Goal: Information Seeking & Learning: Learn about a topic

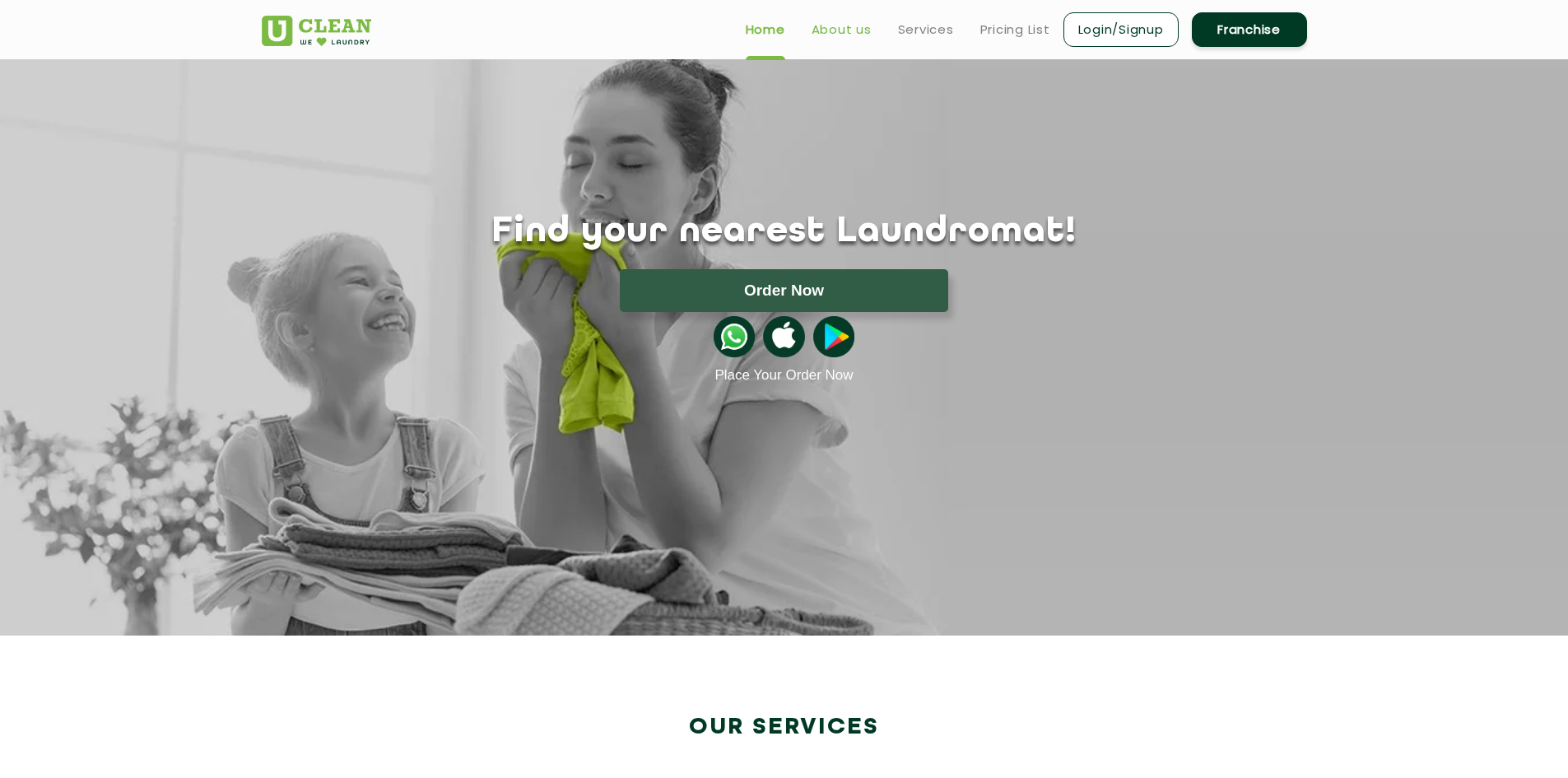
click at [835, 32] on link "About us" at bounding box center [842, 30] width 60 height 20
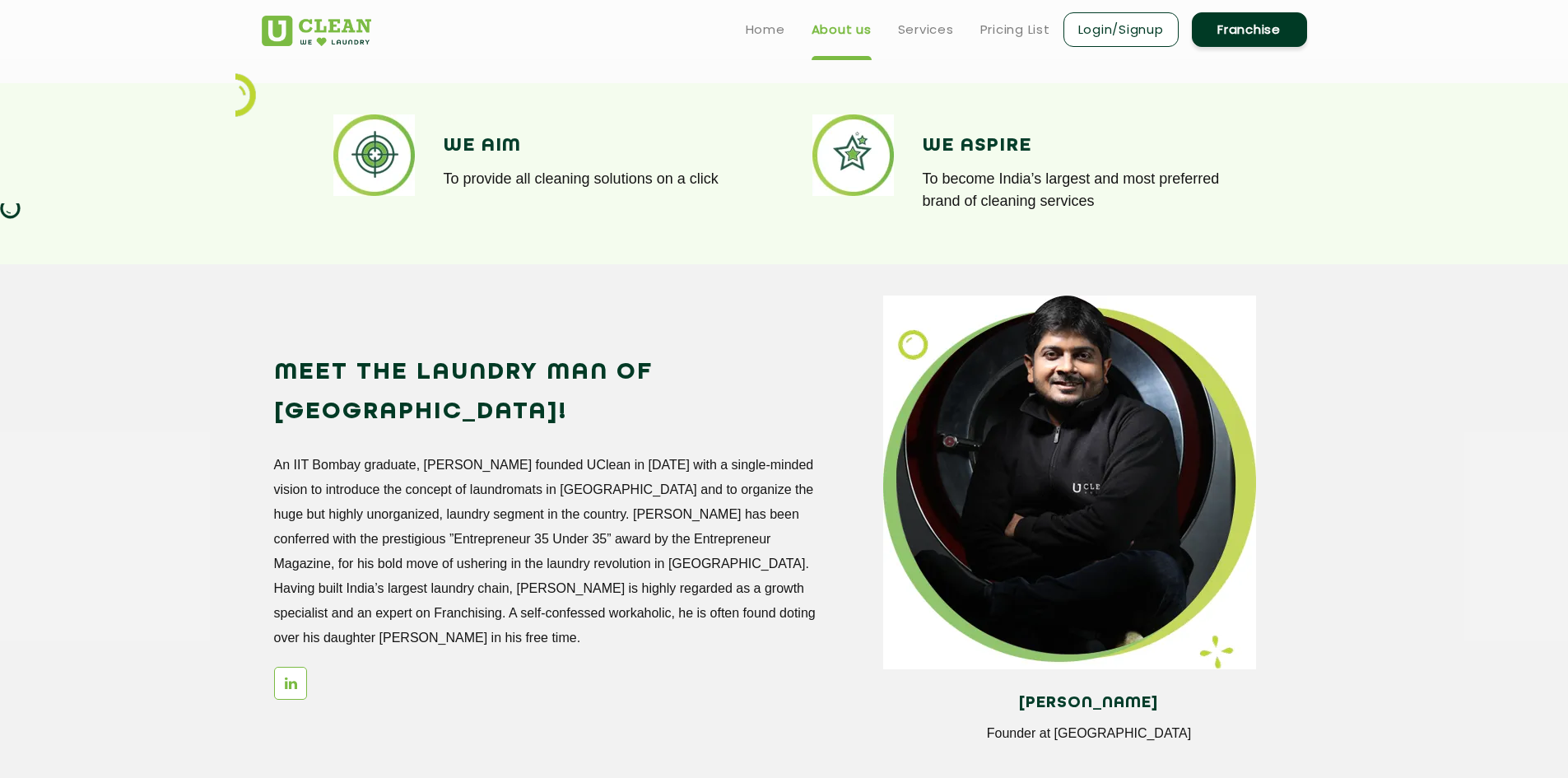
scroll to position [583, 0]
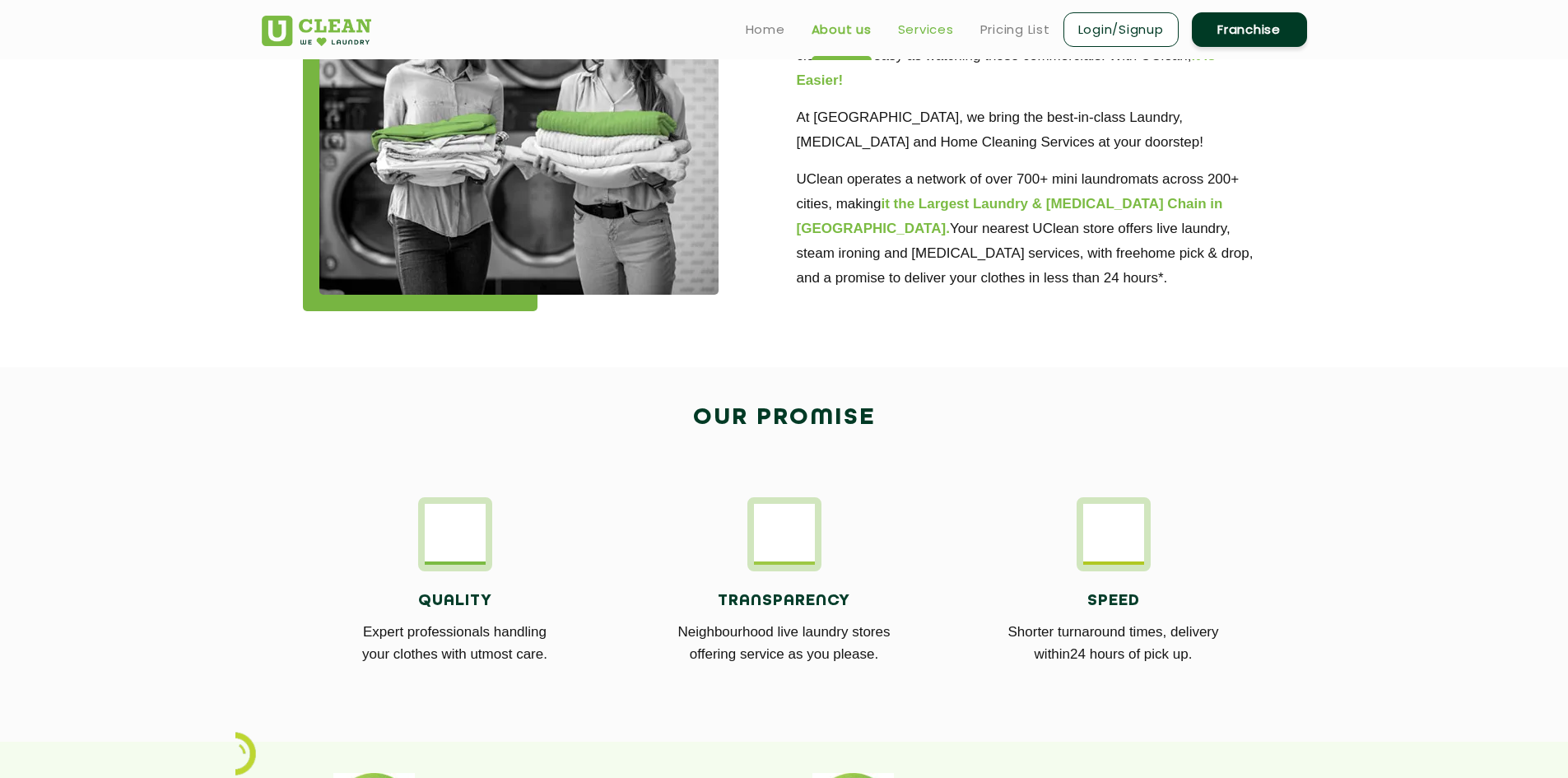
click at [931, 33] on link "Services" at bounding box center [927, 30] width 56 height 20
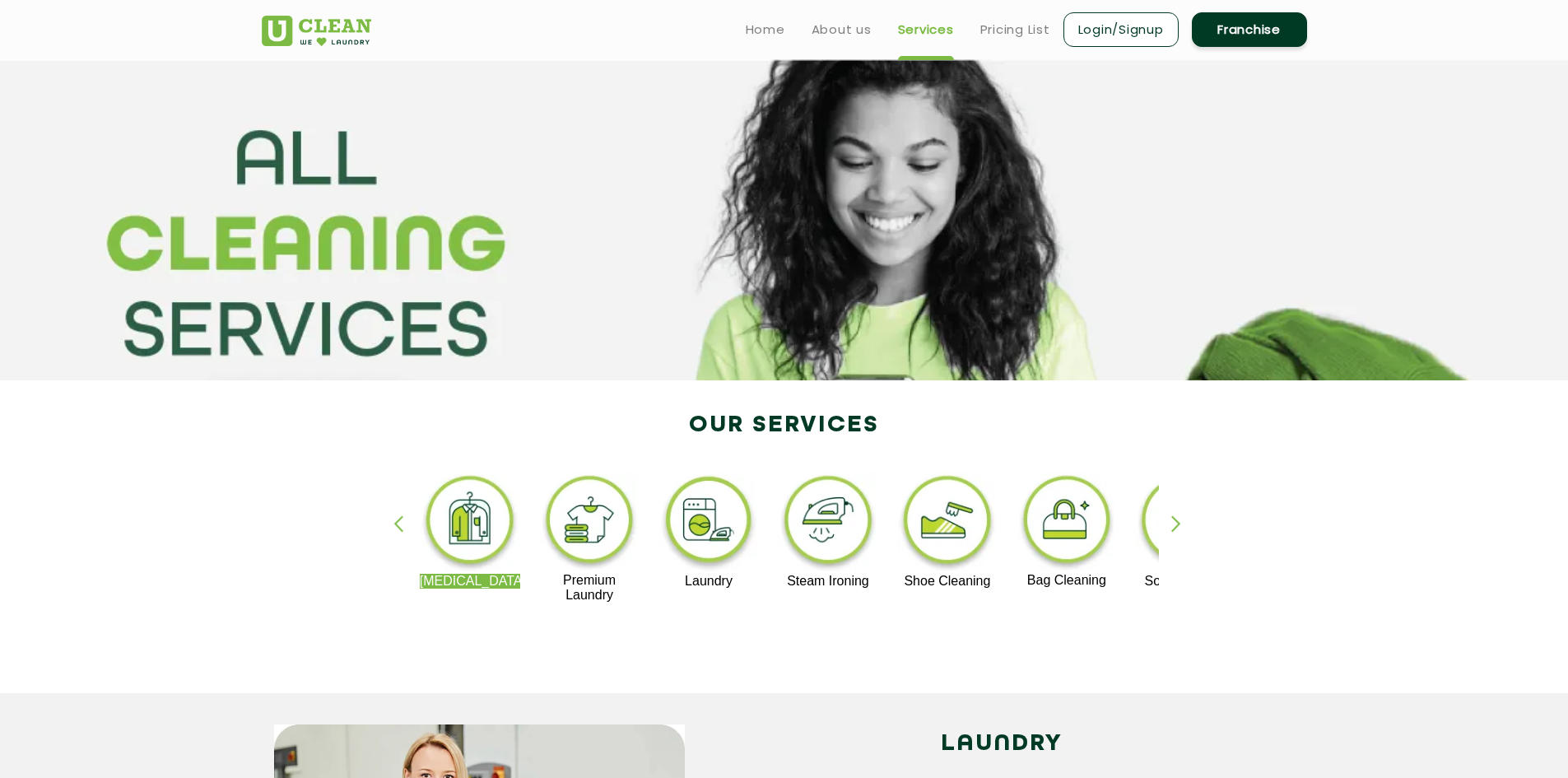
click at [1177, 524] on div "button" at bounding box center [1184, 538] width 24 height 45
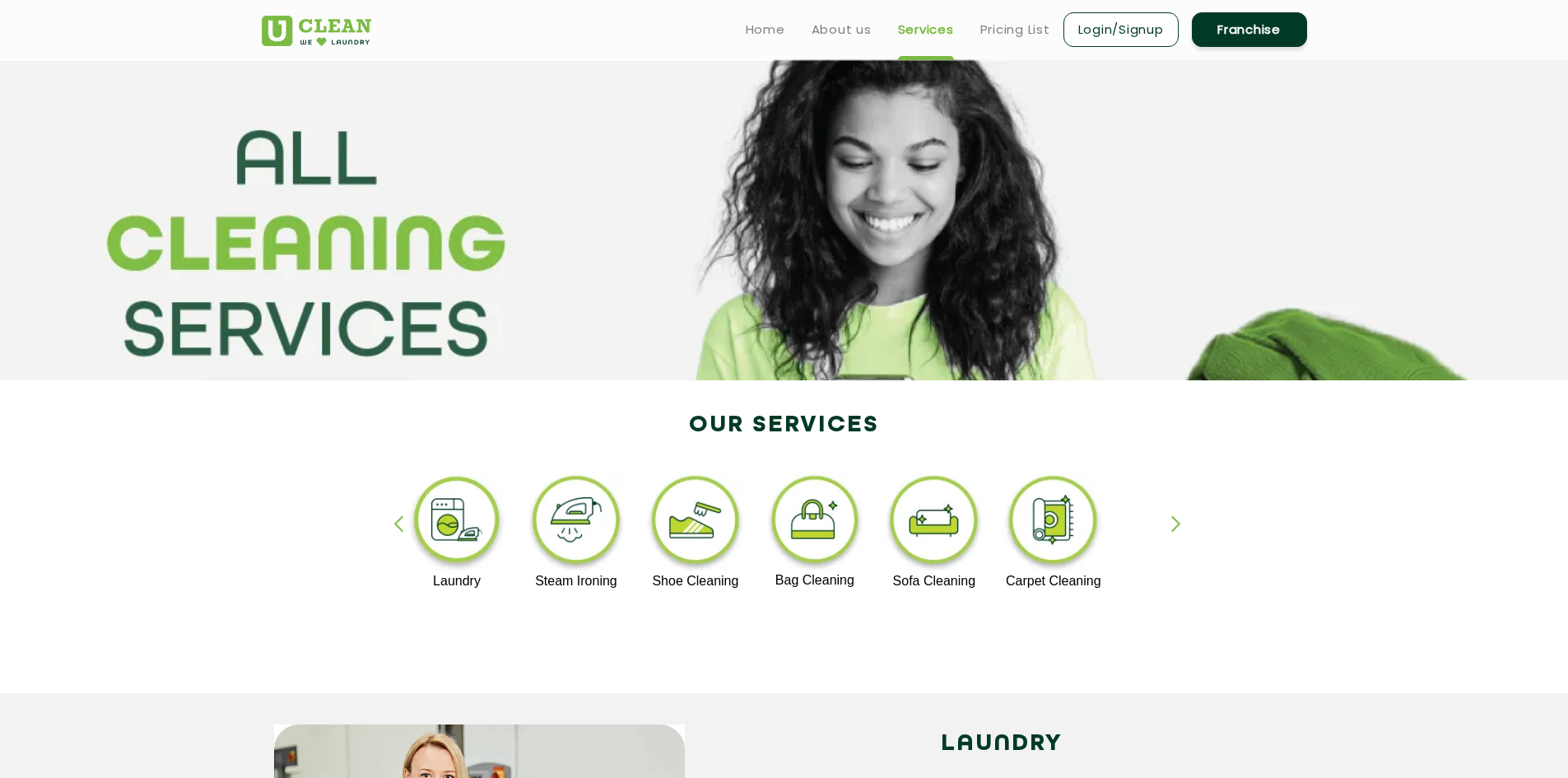
click at [1177, 524] on div "button" at bounding box center [1184, 538] width 24 height 45
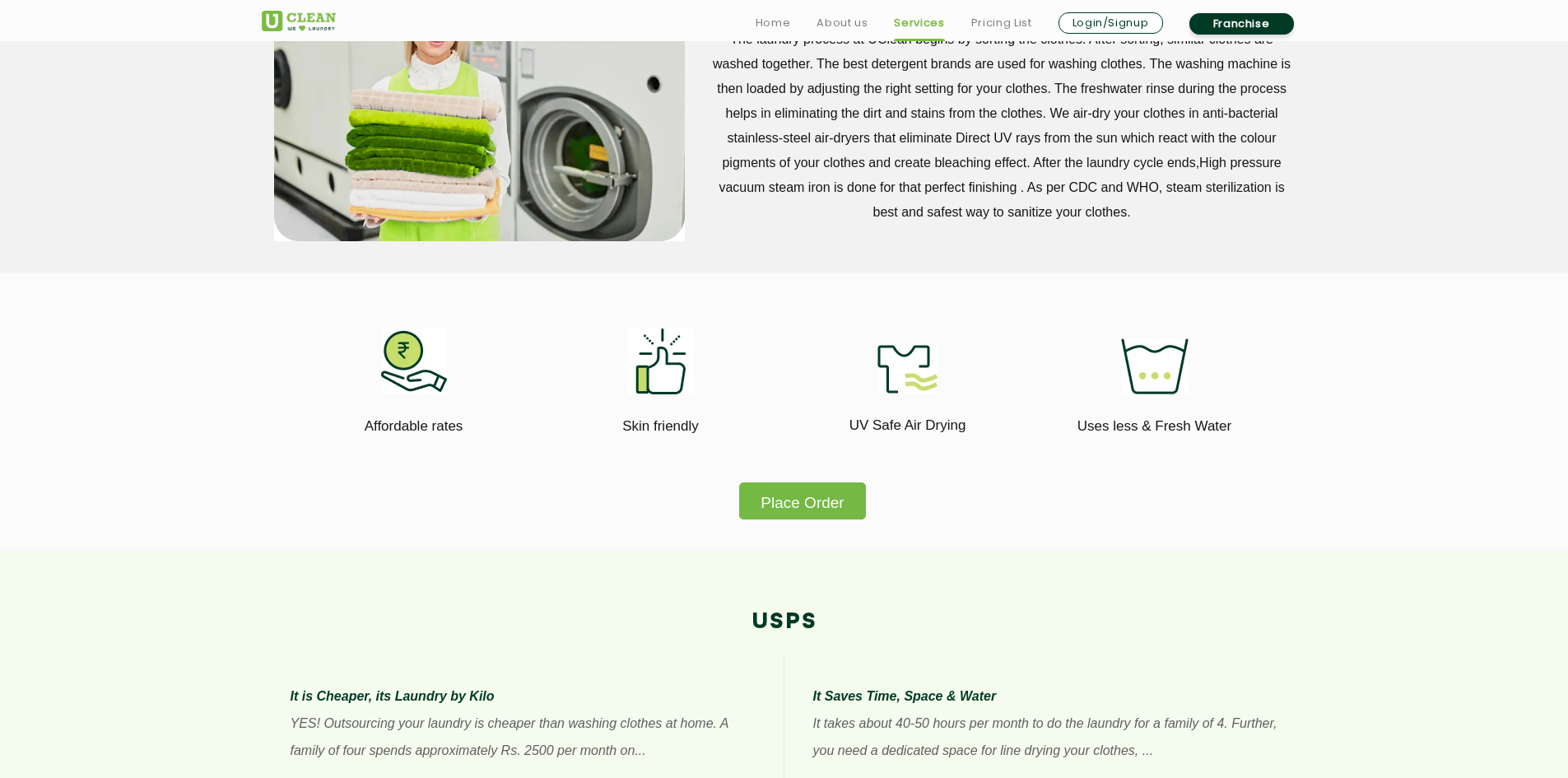
scroll to position [824, 0]
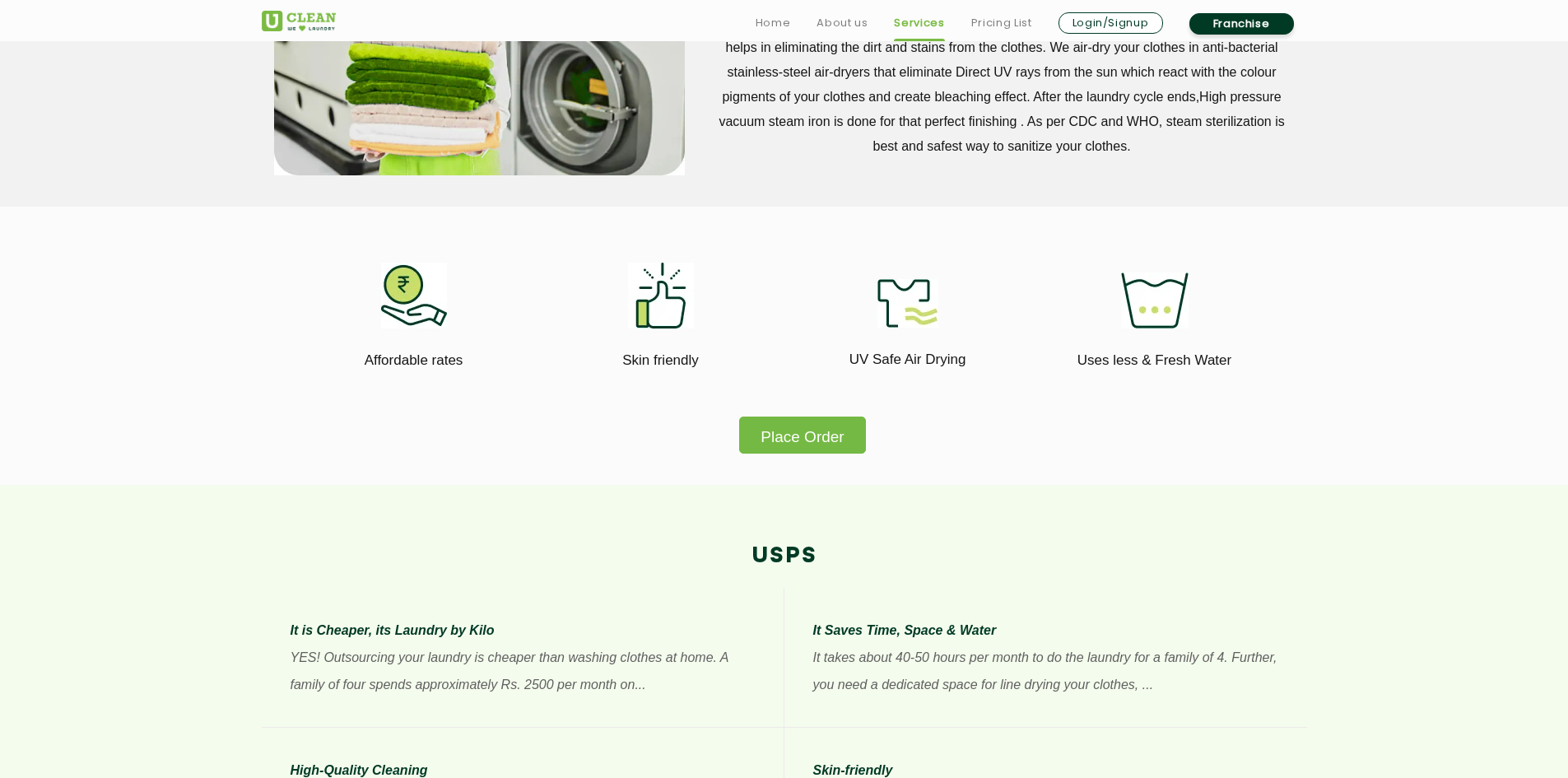
click at [841, 440] on button "Place Order" at bounding box center [803, 435] width 126 height 37
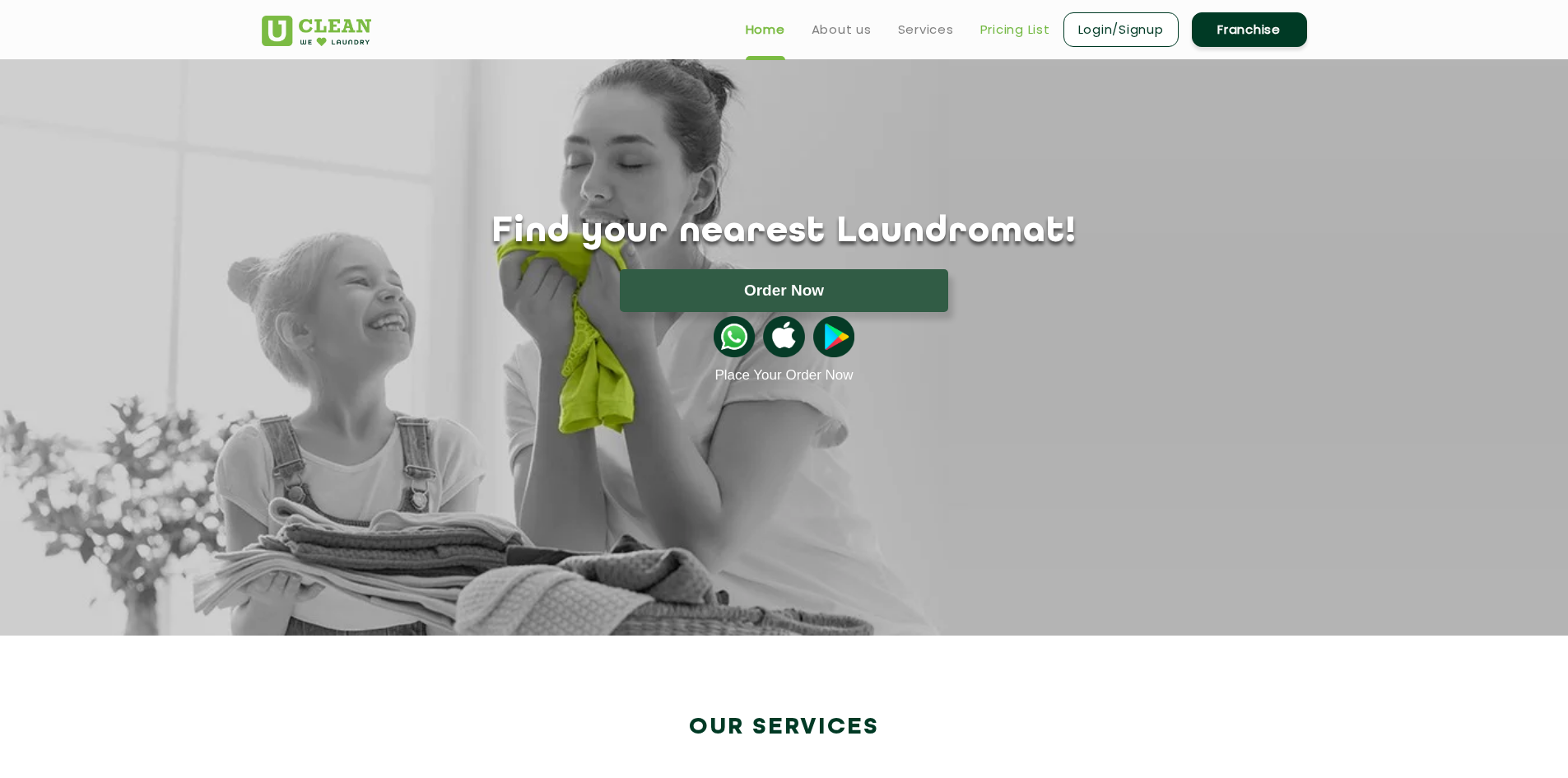
click at [1003, 33] on link "Pricing List" at bounding box center [1016, 30] width 70 height 20
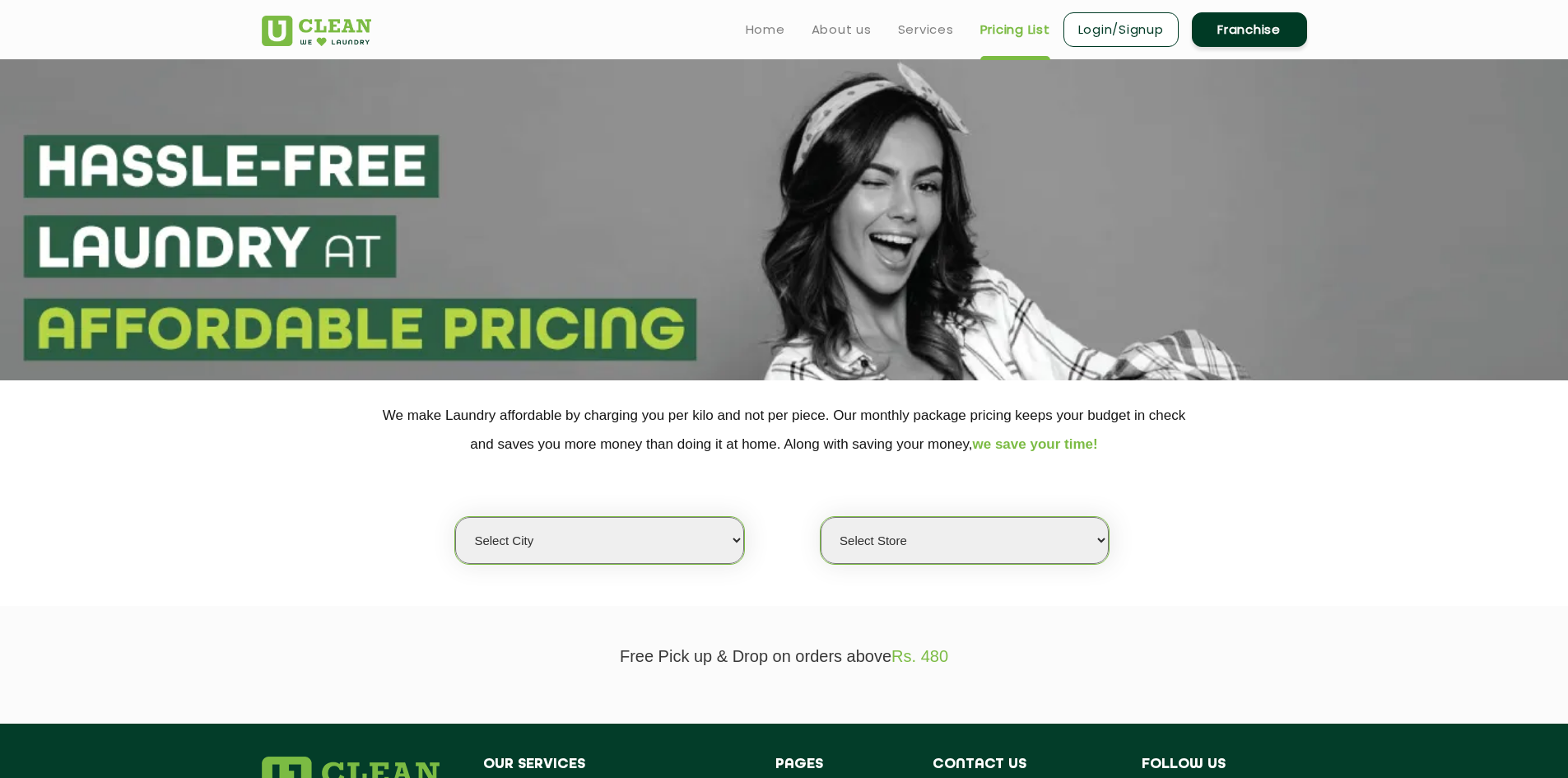
click at [726, 537] on select "Select city [GEOGRAPHIC_DATA] [GEOGRAPHIC_DATA] [GEOGRAPHIC_DATA] [GEOGRAPHIC_D…" at bounding box center [599, 541] width 288 height 47
select select "153"
click at [456, 517] on select "Select city [GEOGRAPHIC_DATA] [GEOGRAPHIC_DATA] [GEOGRAPHIC_DATA] [GEOGRAPHIC_D…" at bounding box center [599, 541] width 288 height 47
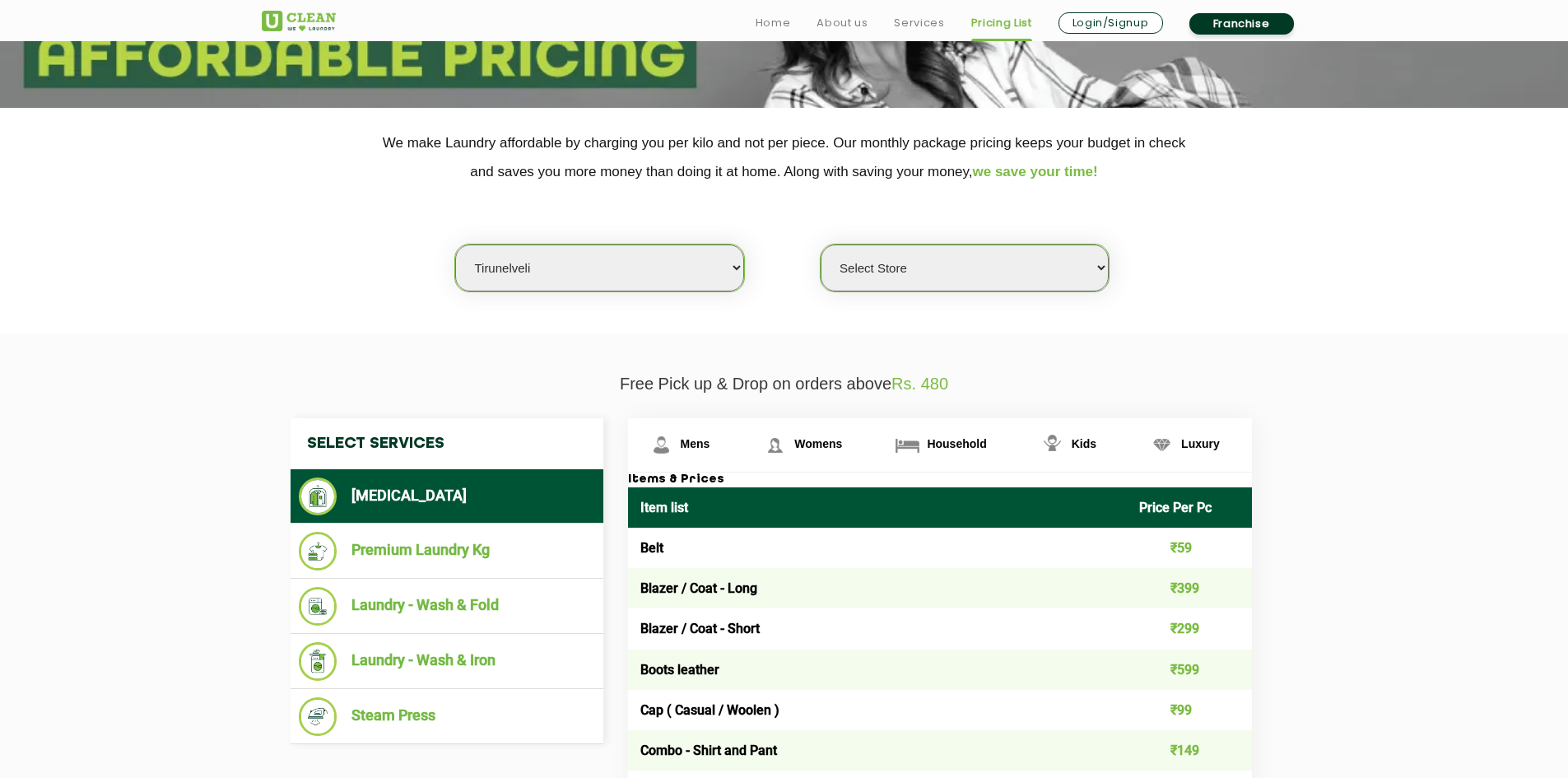
scroll to position [329, 0]
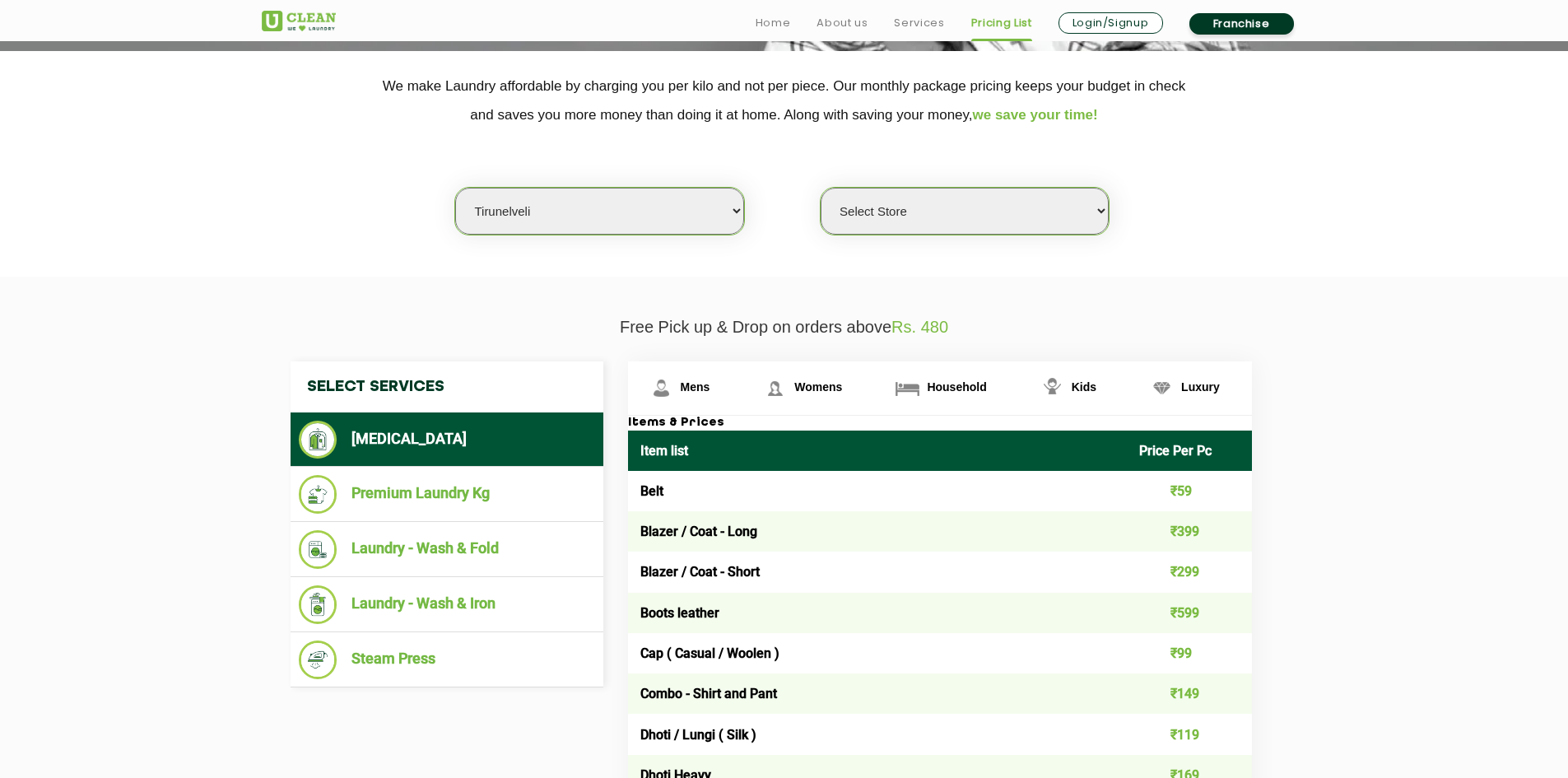
click at [1098, 208] on select "Select Store UClean Tirunelveli" at bounding box center [964, 211] width 288 height 47
select select "461"
click at [821, 188] on select "Select Store UClean Tirunelveli" at bounding box center [964, 211] width 288 height 47
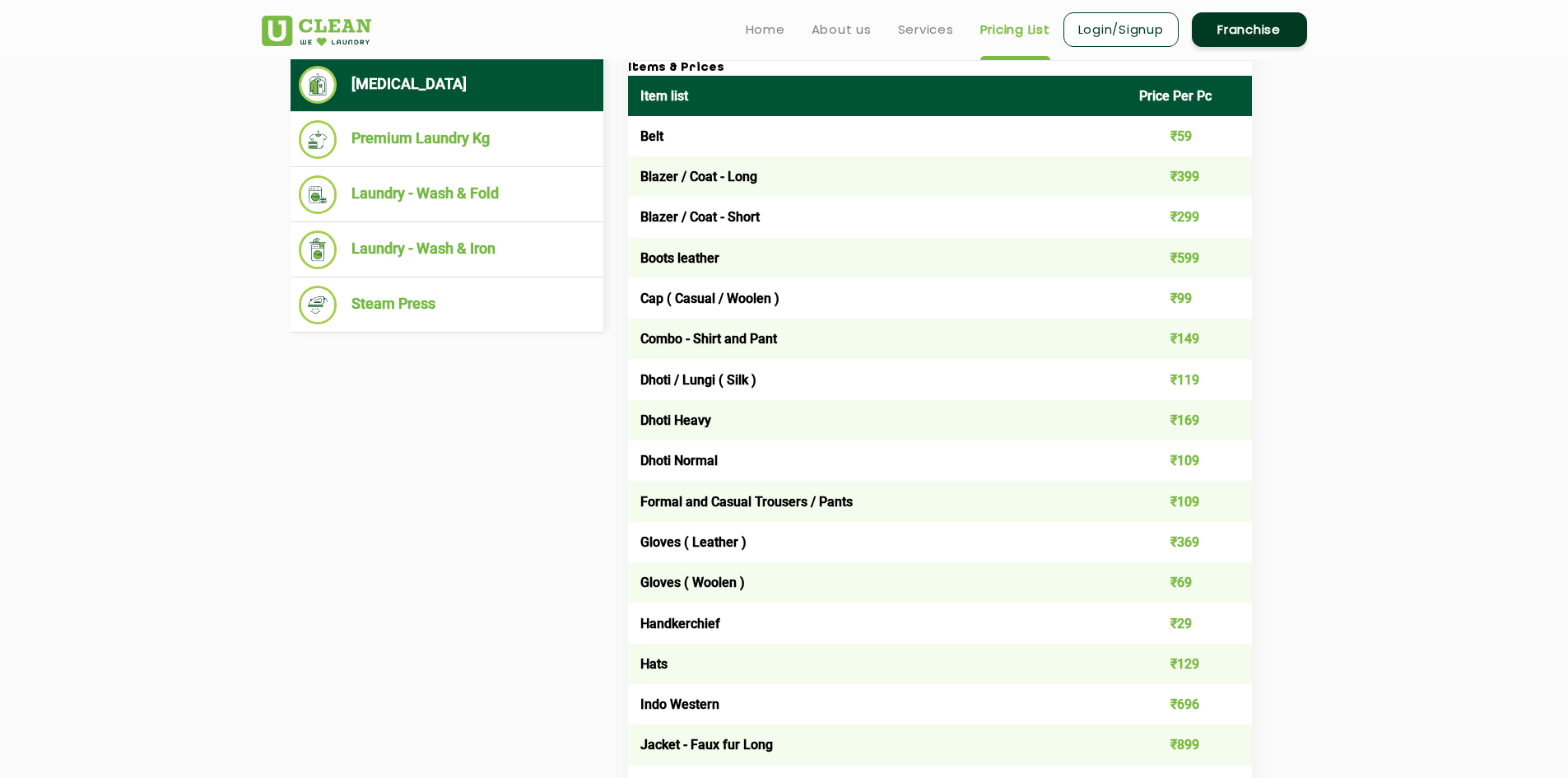
scroll to position [659, 0]
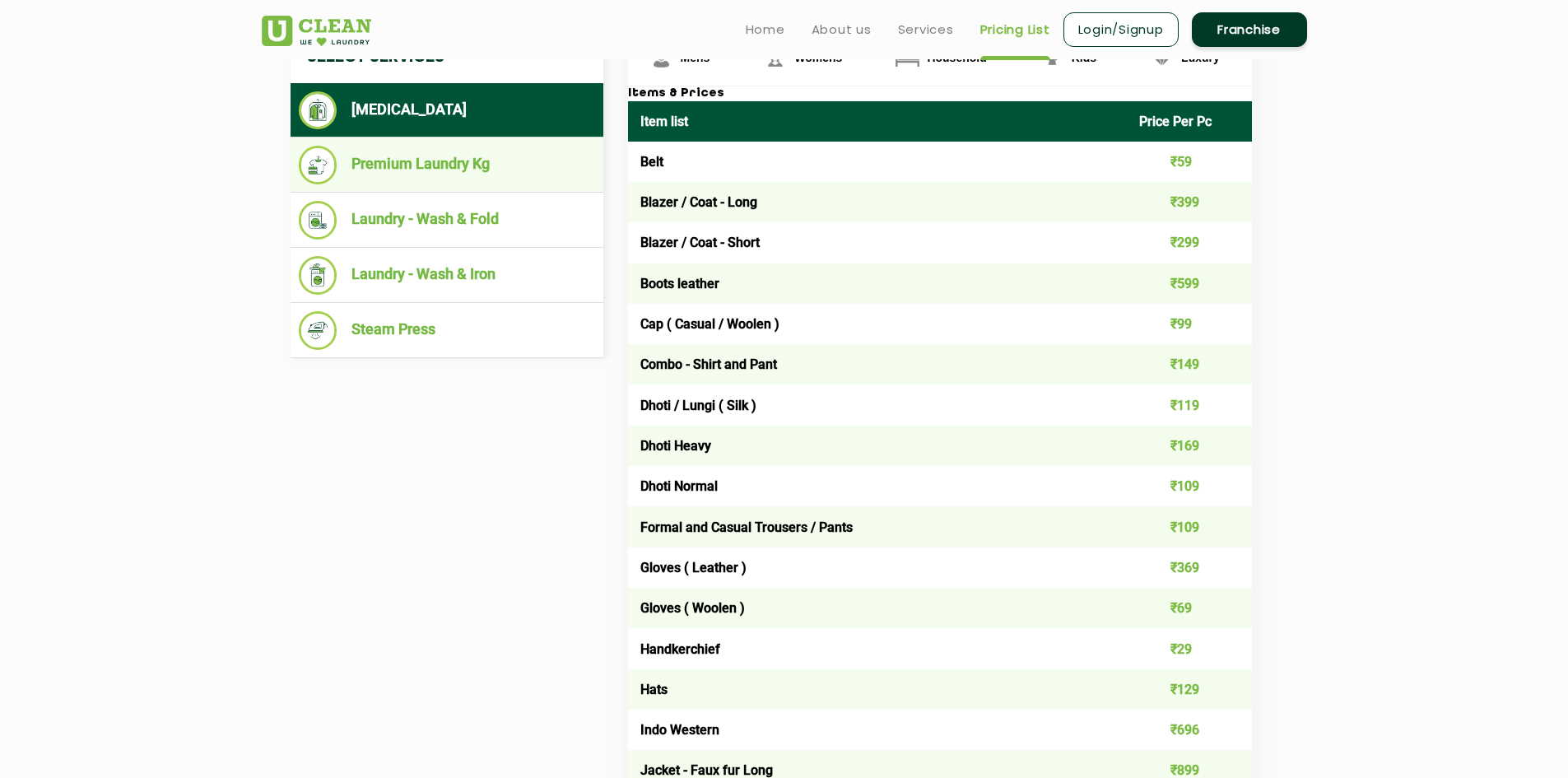
click at [428, 162] on li "Premium Laundry Kg" at bounding box center [447, 165] width 297 height 39
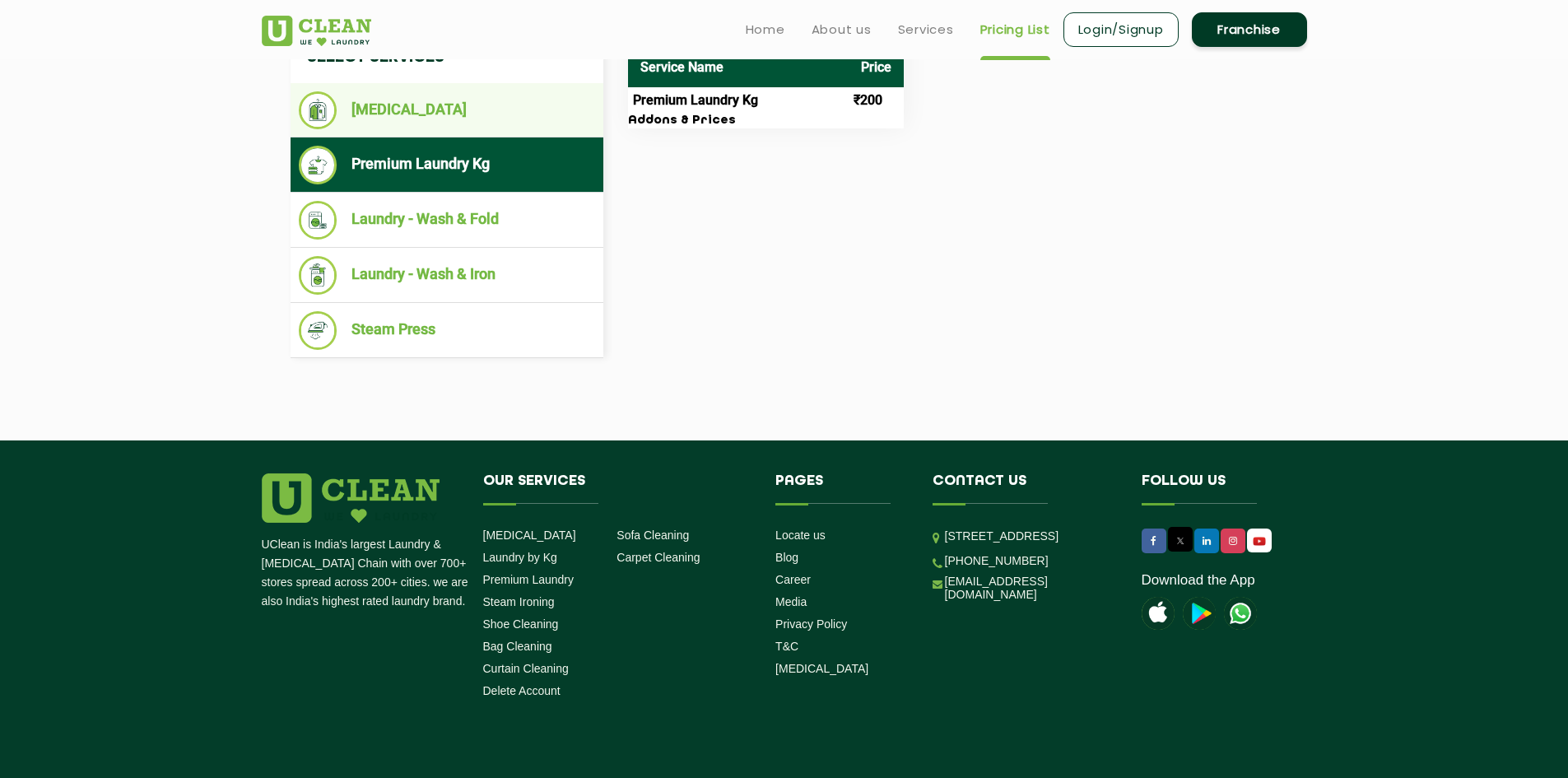
click at [436, 115] on li "[MEDICAL_DATA]" at bounding box center [447, 110] width 297 height 38
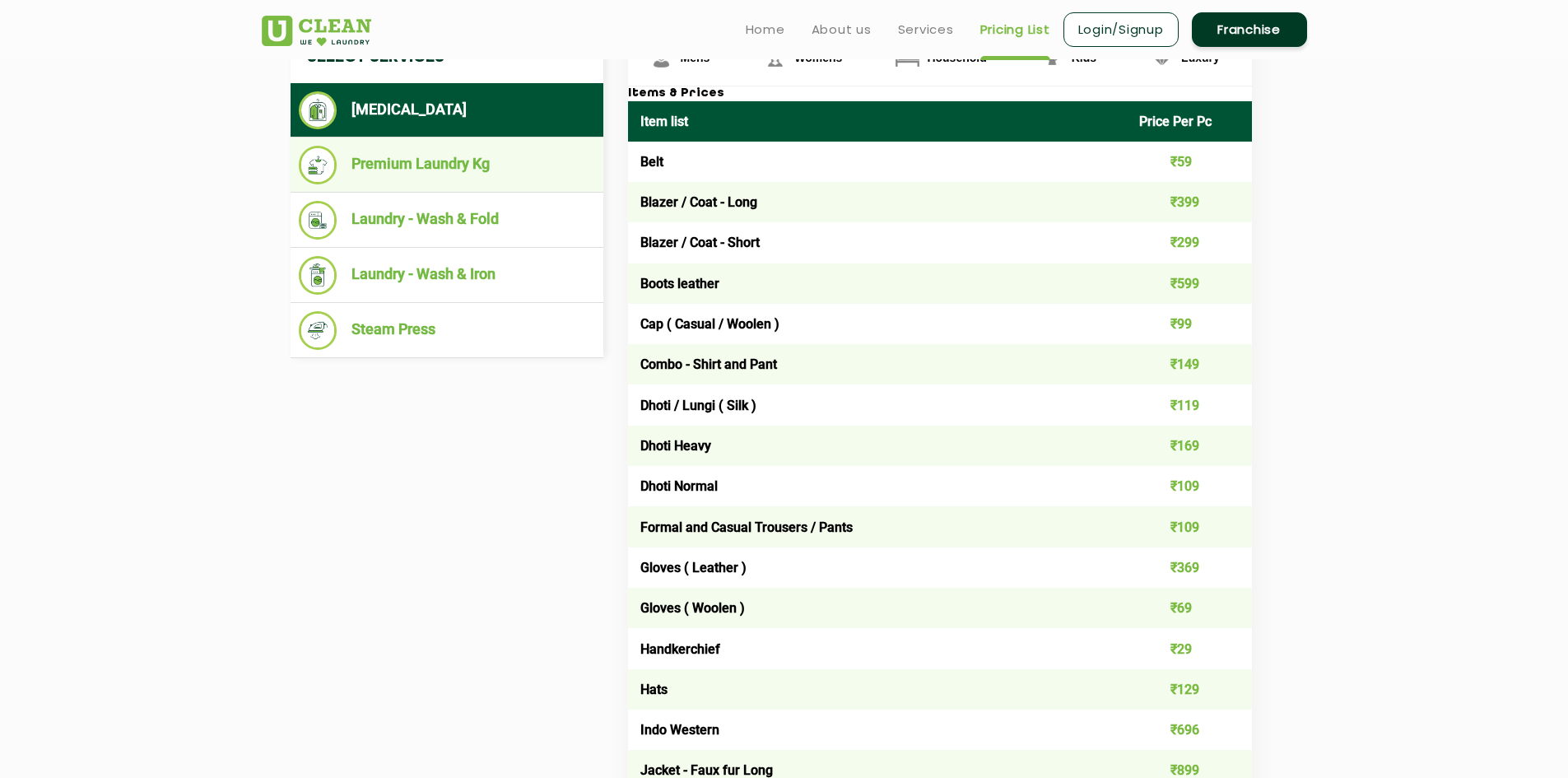
click at [438, 167] on li "Premium Laundry Kg" at bounding box center [447, 165] width 297 height 39
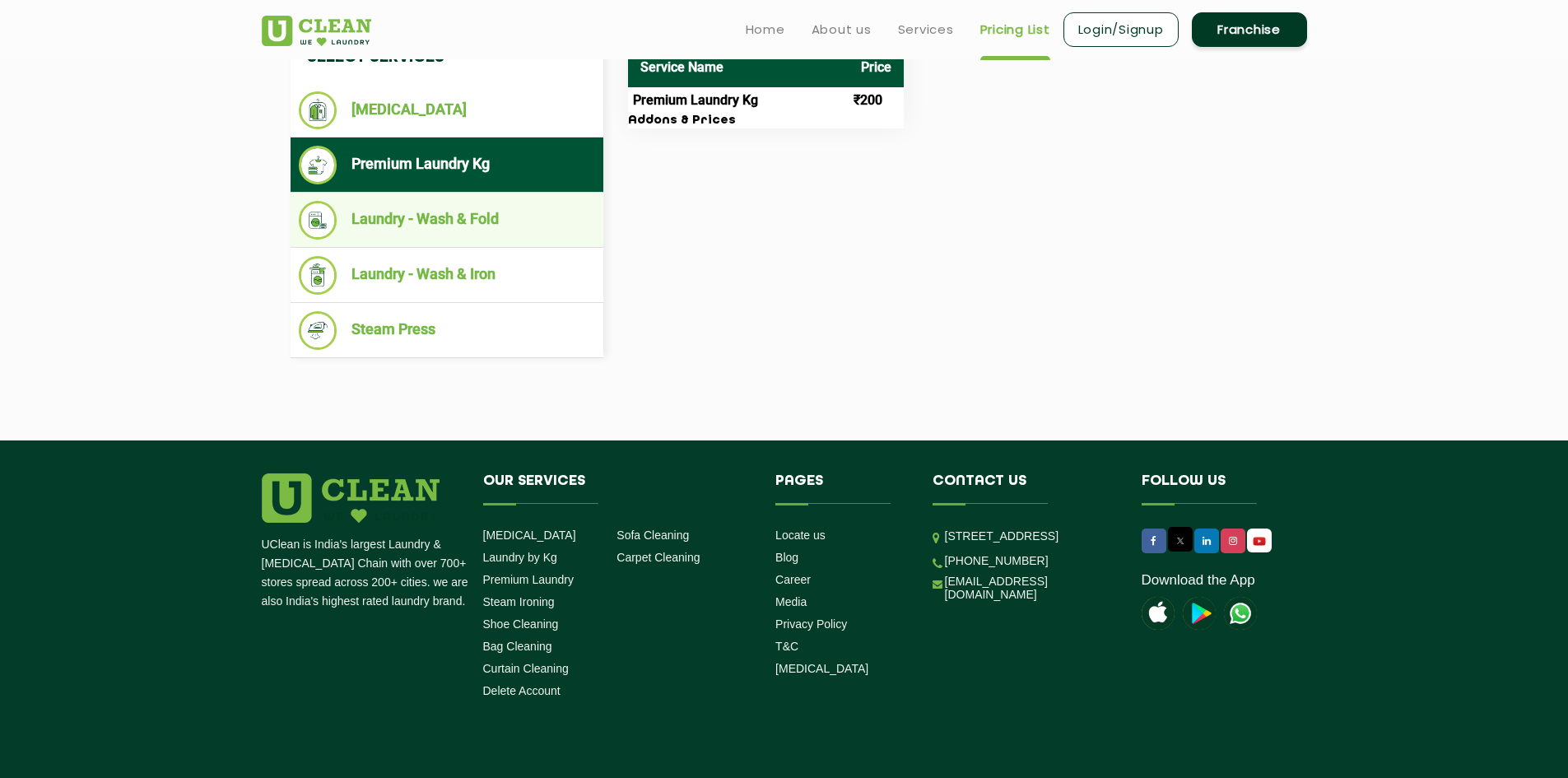
click at [438, 222] on li "Laundry - Wash & Fold" at bounding box center [447, 220] width 297 height 39
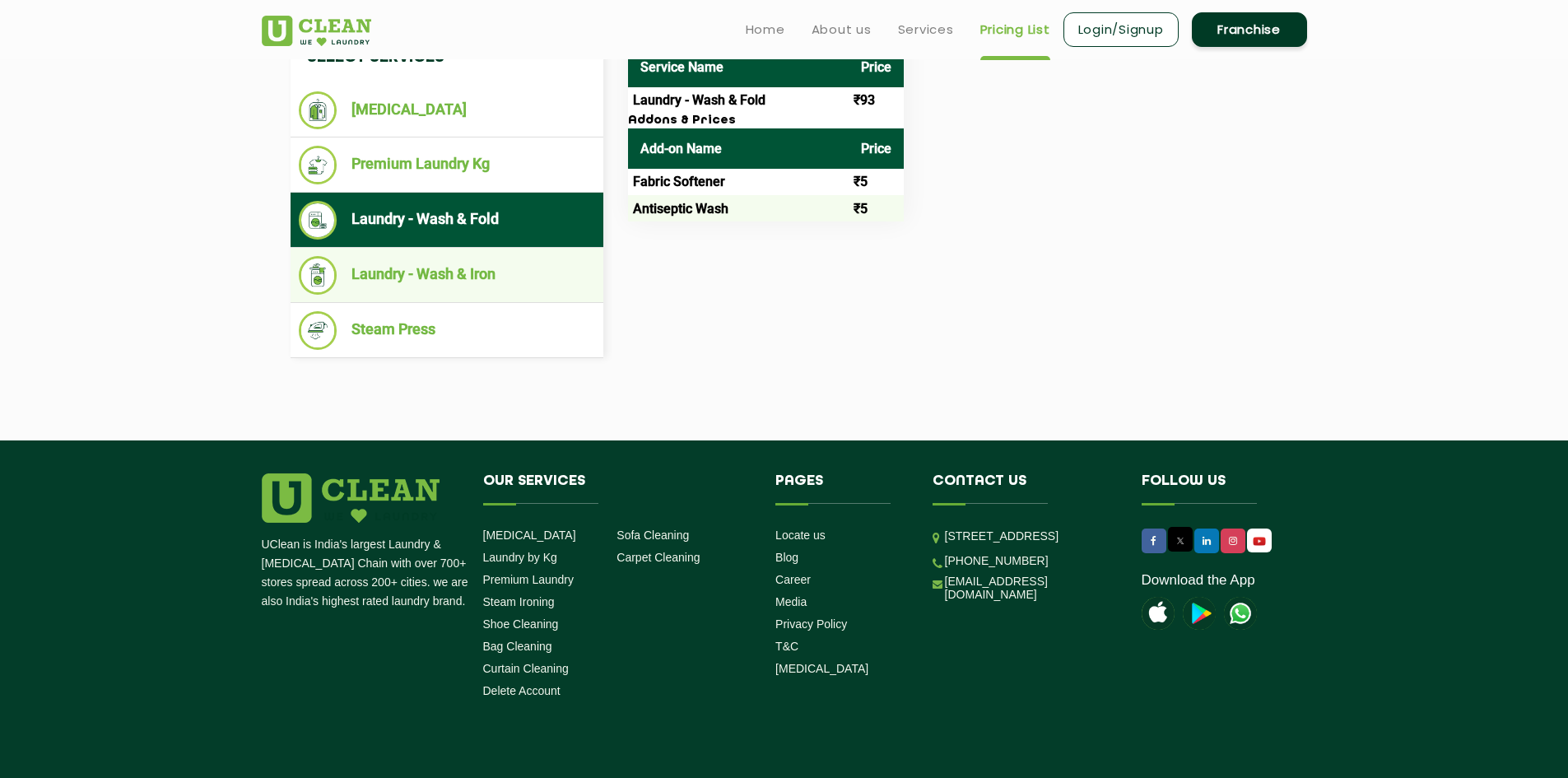
click at [449, 274] on li "Laundry - Wash & Iron" at bounding box center [447, 275] width 297 height 39
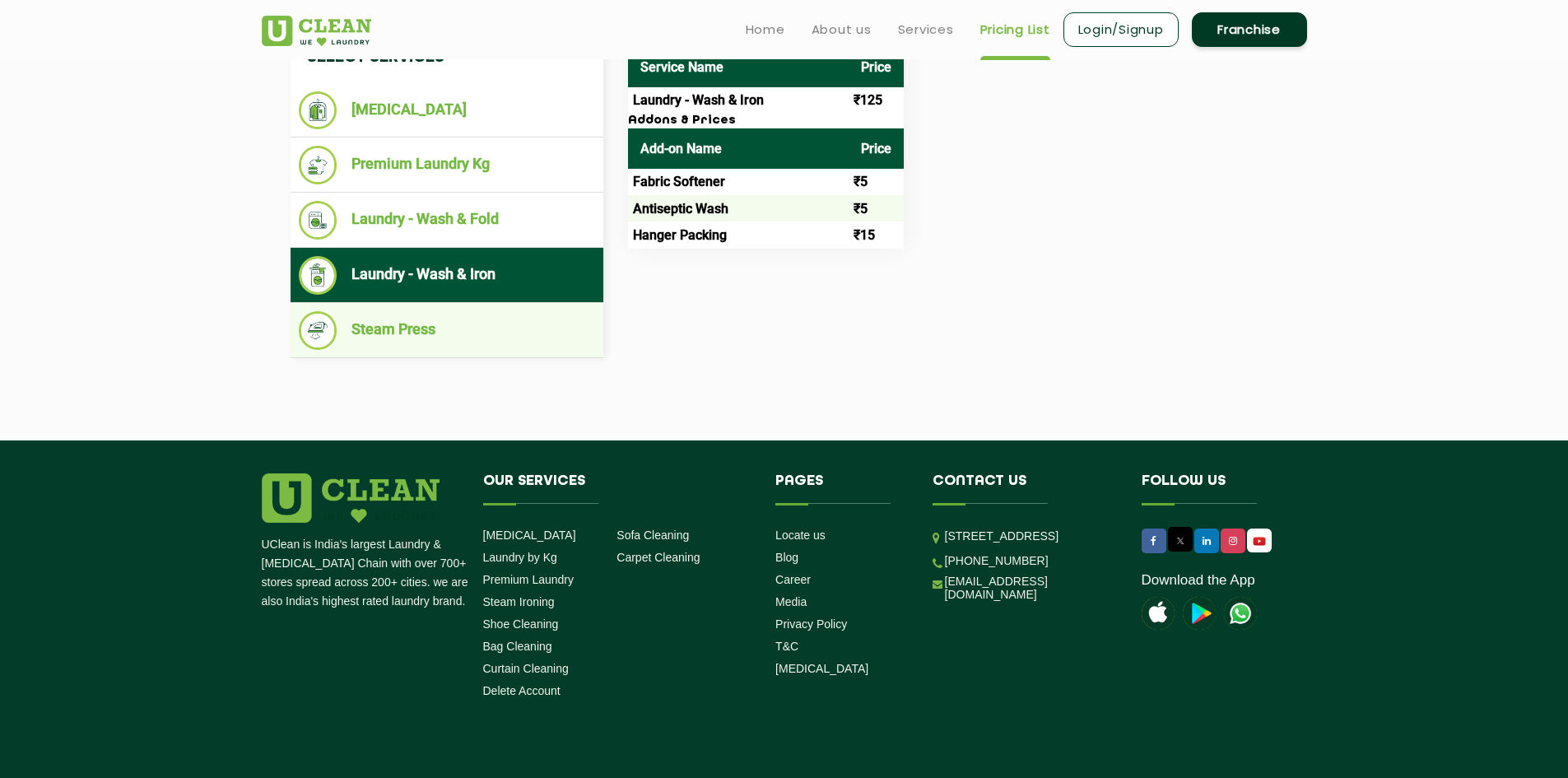
click at [375, 327] on li "Steam Press" at bounding box center [447, 330] width 297 height 39
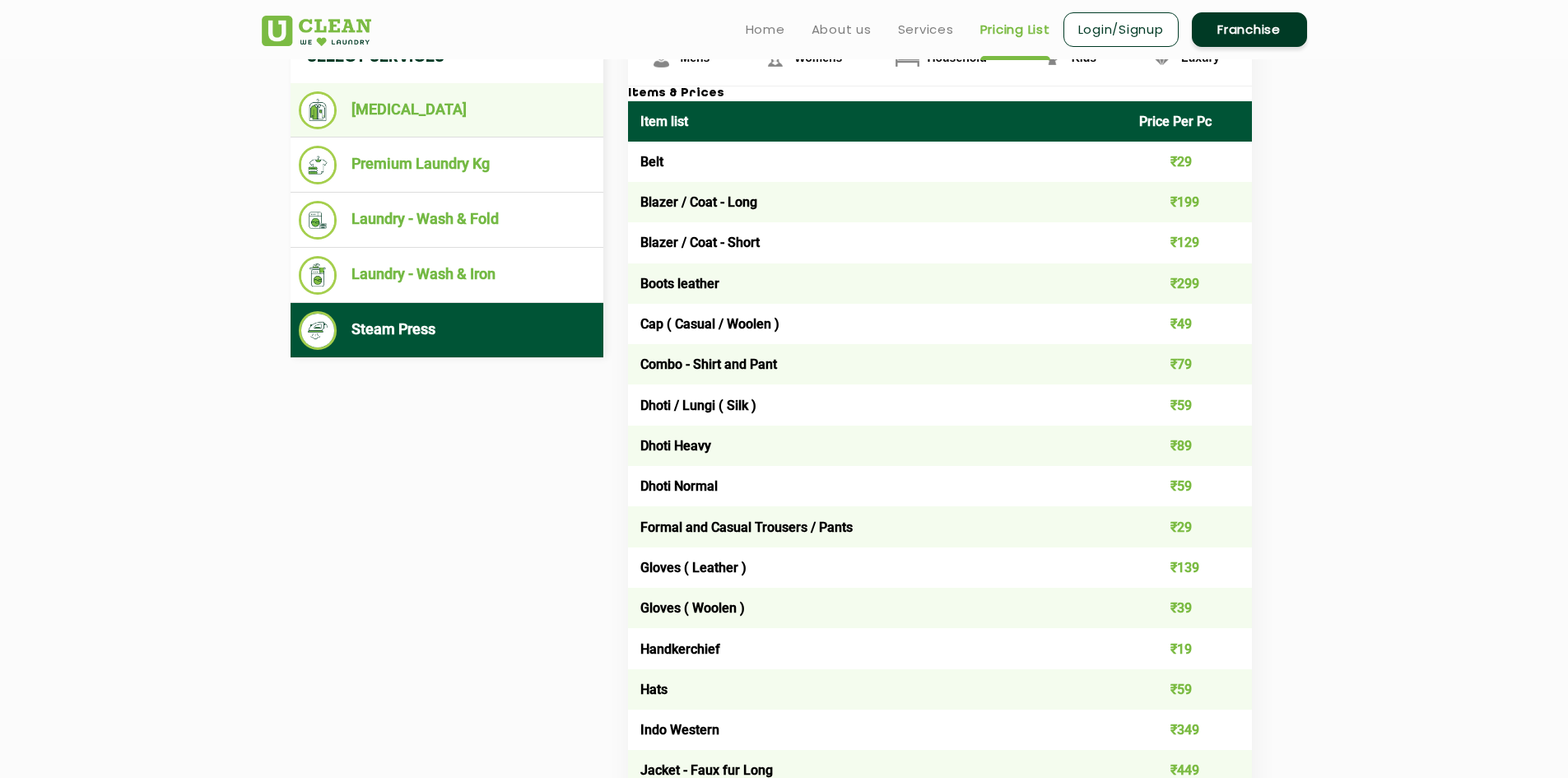
click at [387, 110] on li "[MEDICAL_DATA]" at bounding box center [447, 110] width 297 height 38
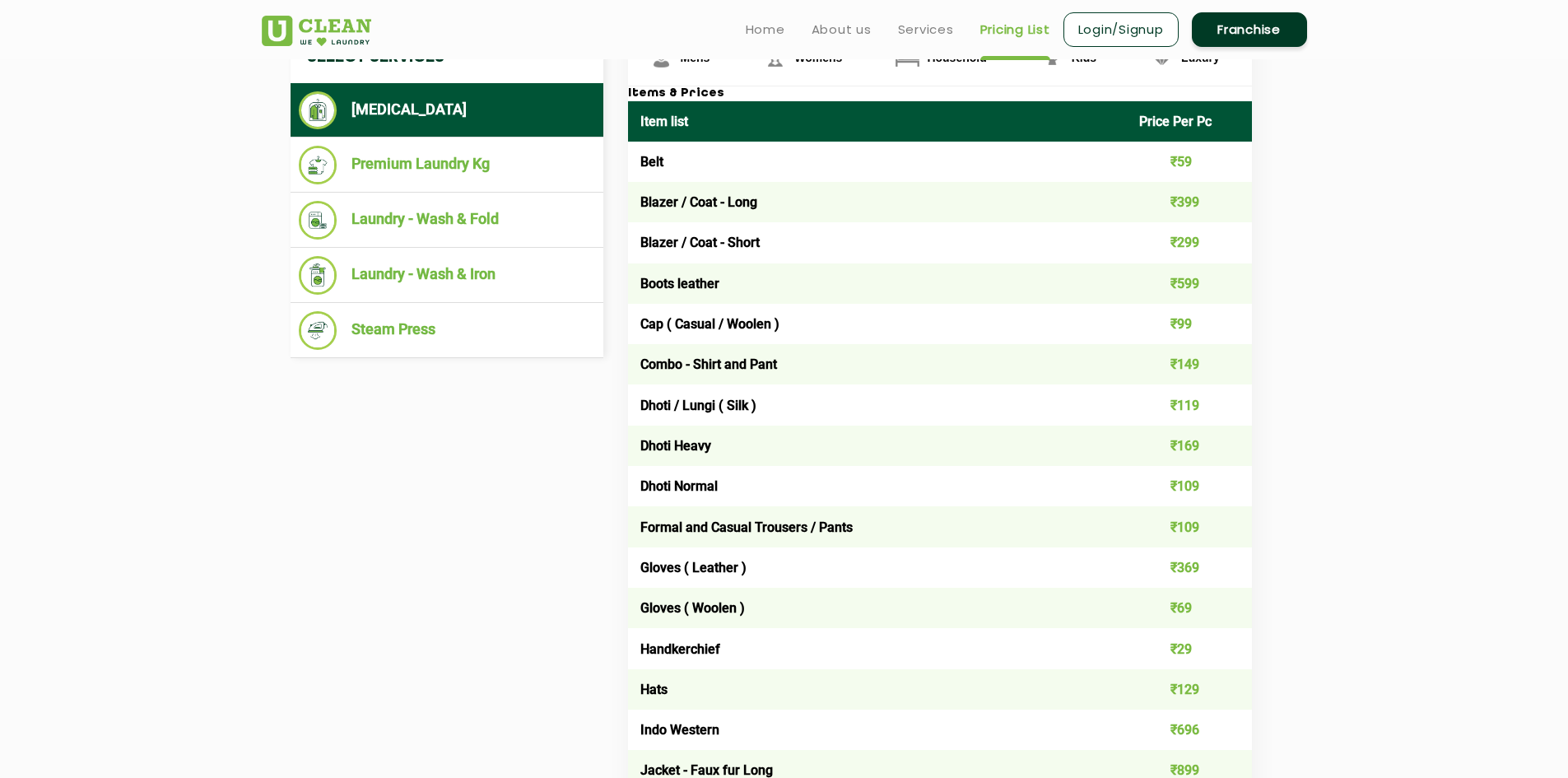
click at [1191, 240] on td "₹299" at bounding box center [1189, 242] width 125 height 41
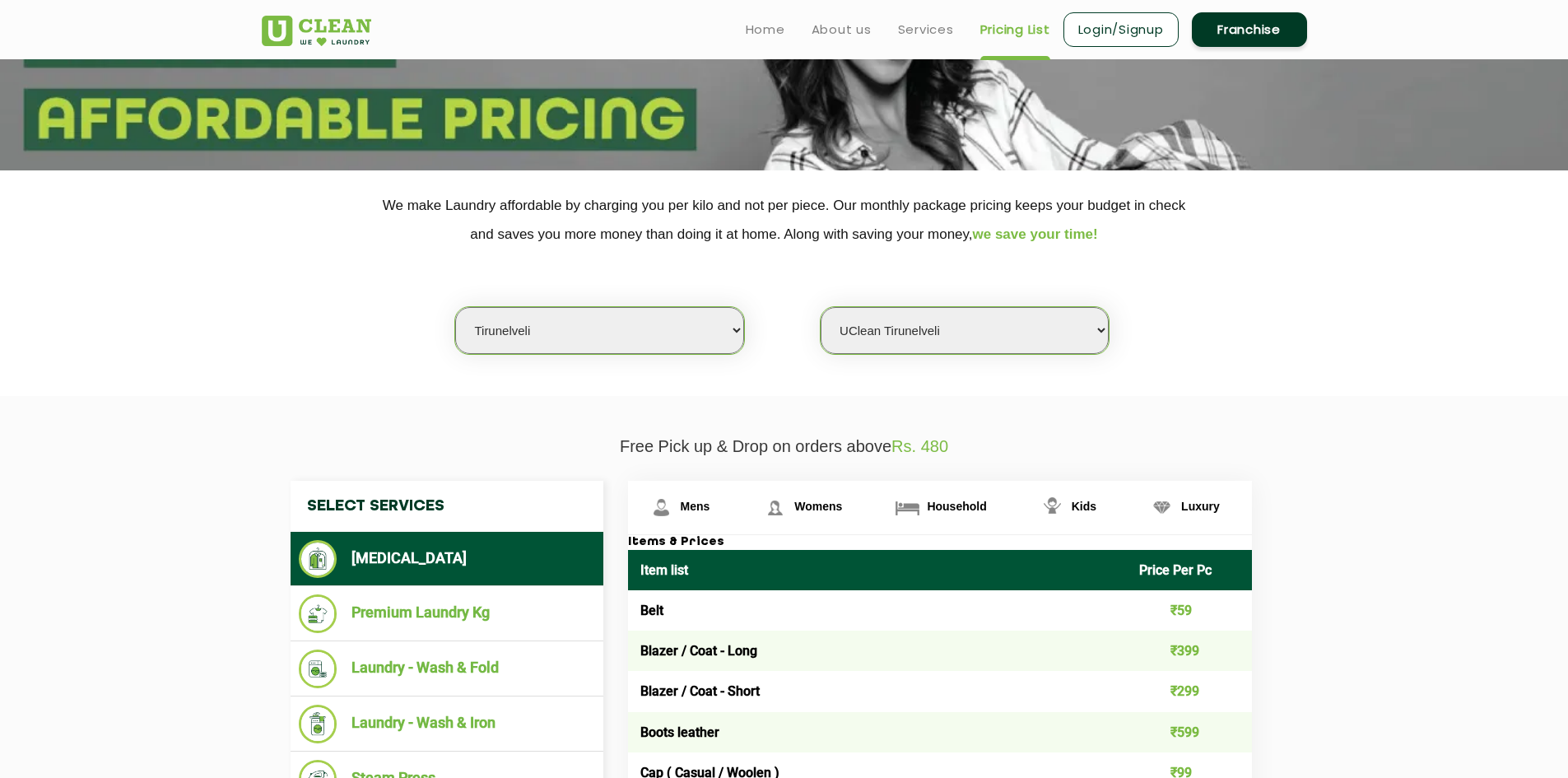
scroll to position [0, 0]
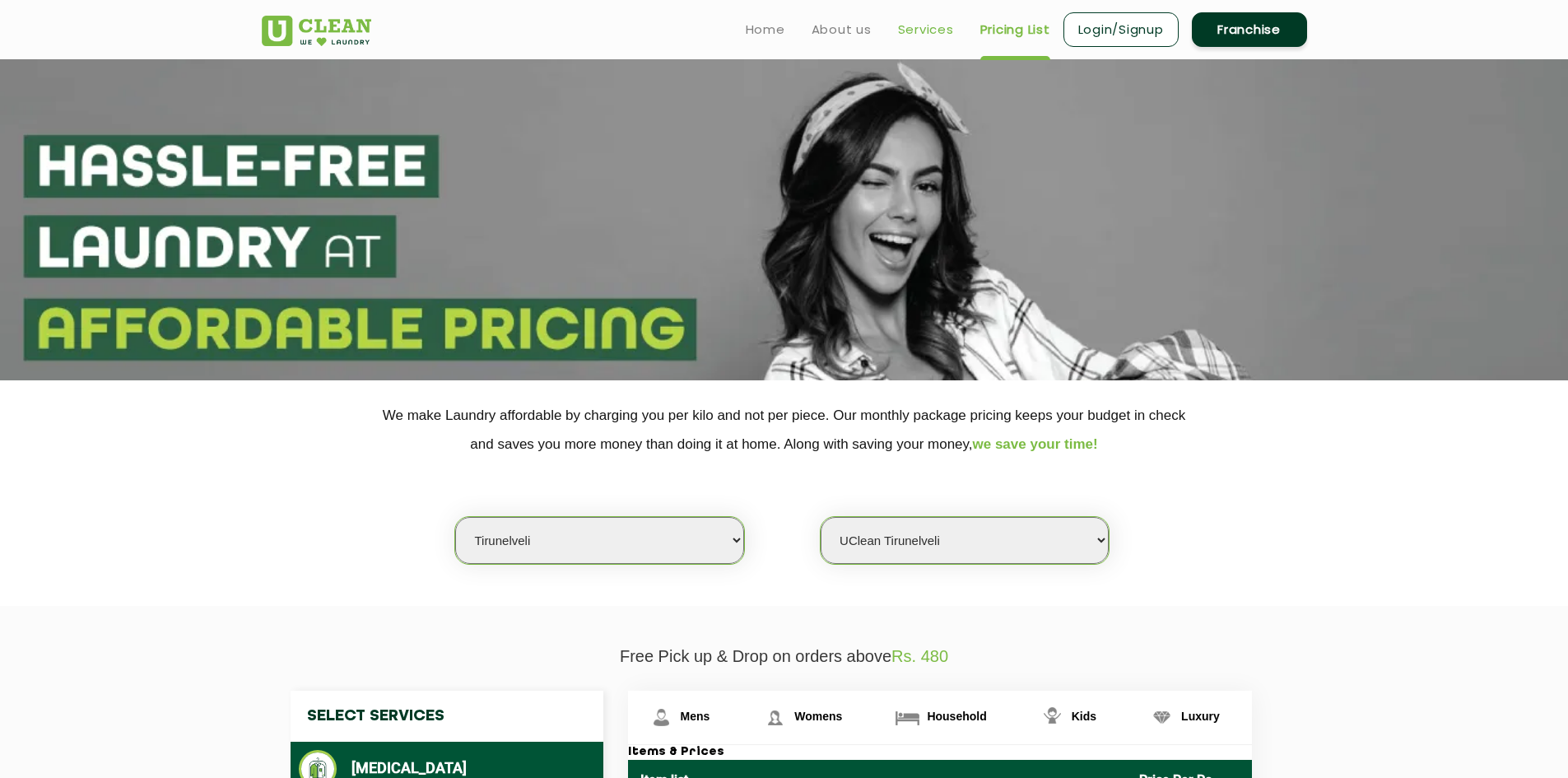
click at [919, 32] on link "Services" at bounding box center [927, 30] width 56 height 20
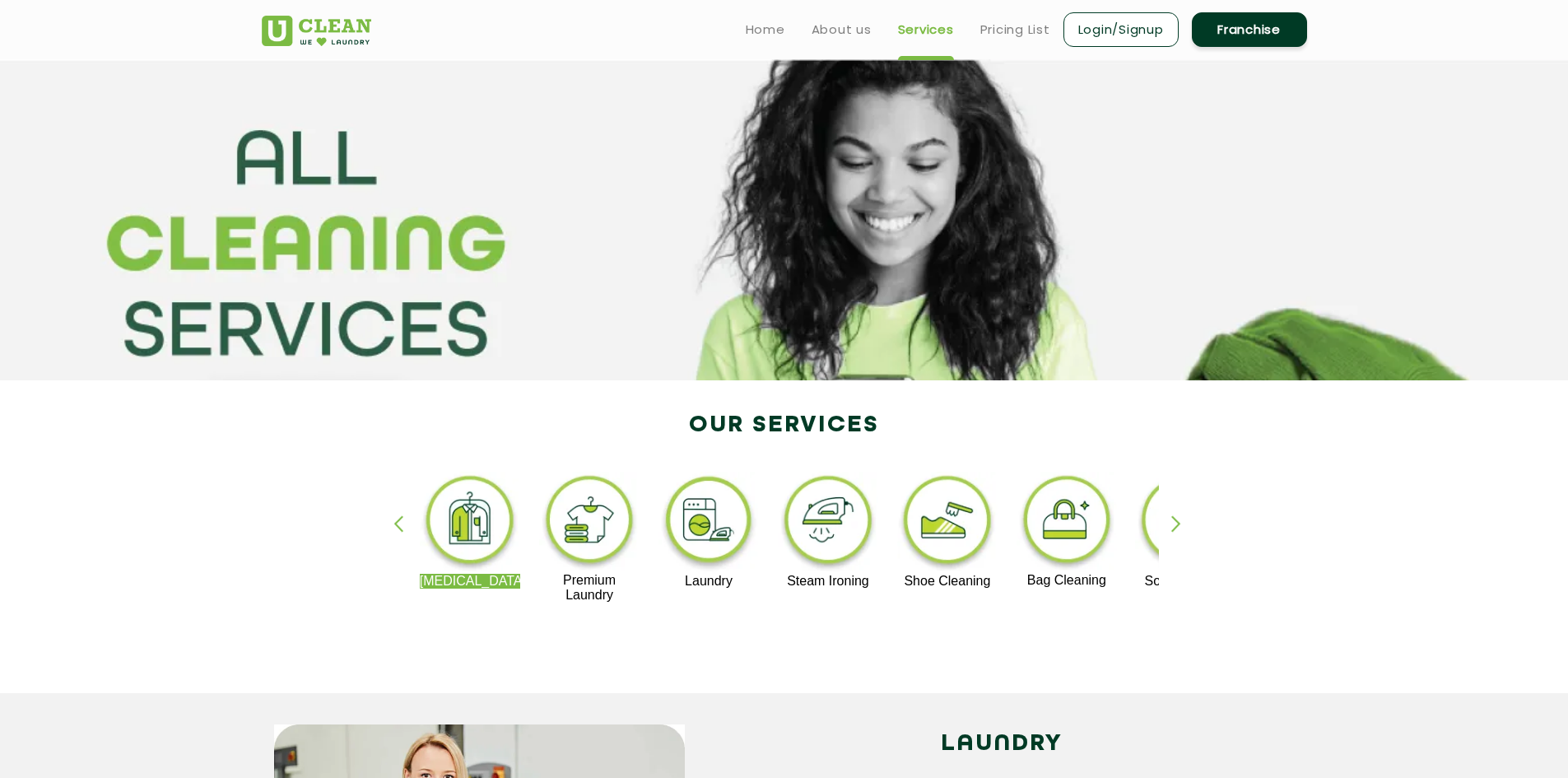
click at [1135, 24] on link "Login/Signup" at bounding box center [1121, 30] width 115 height 34
